Goal: Navigation & Orientation: Find specific page/section

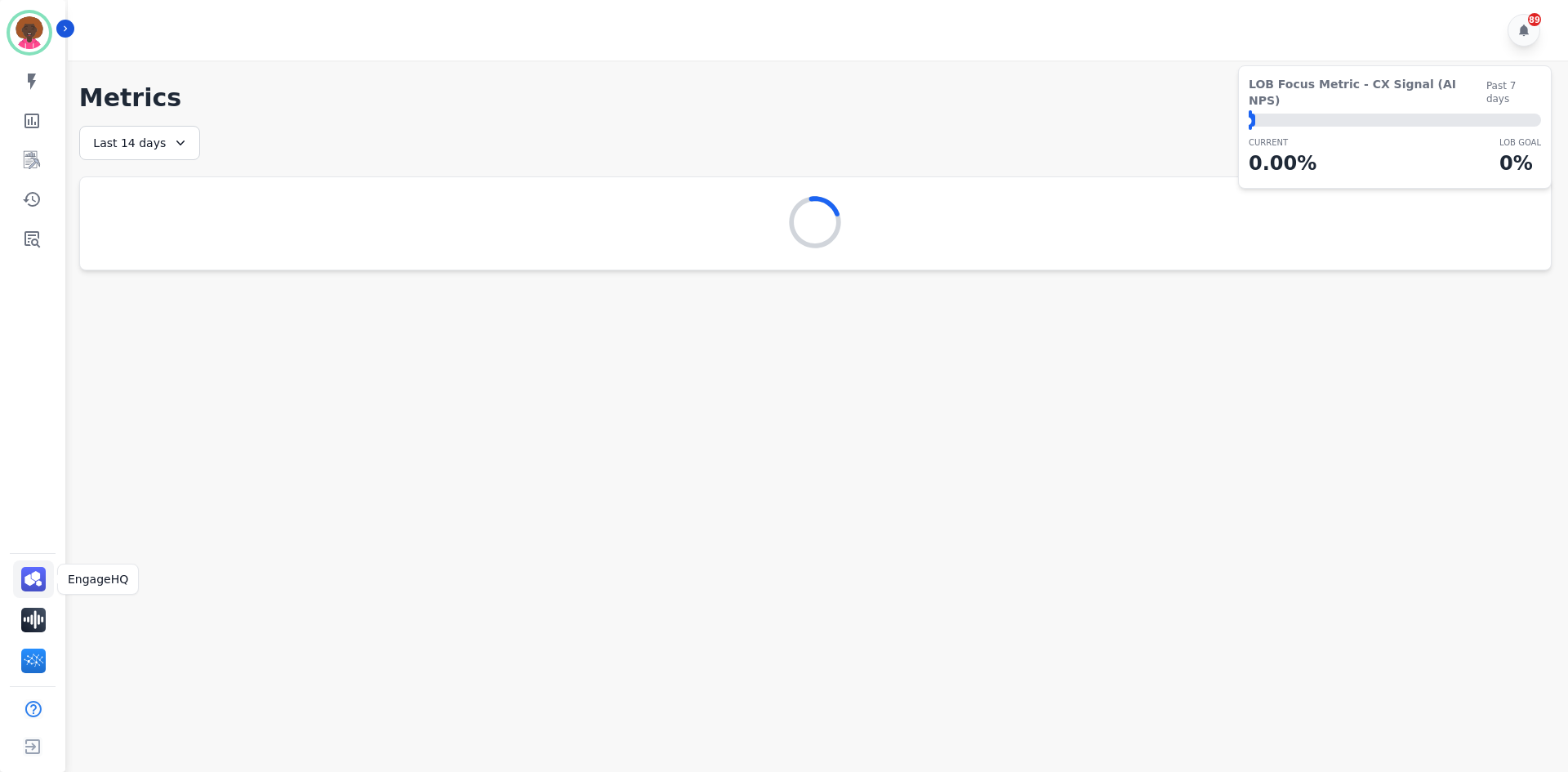
click at [35, 562] on link "Sidebar" at bounding box center [33, 579] width 41 height 37
click at [16, 238] on link "Sidebar" at bounding box center [34, 238] width 63 height 33
